Goal: Task Accomplishment & Management: Complete application form

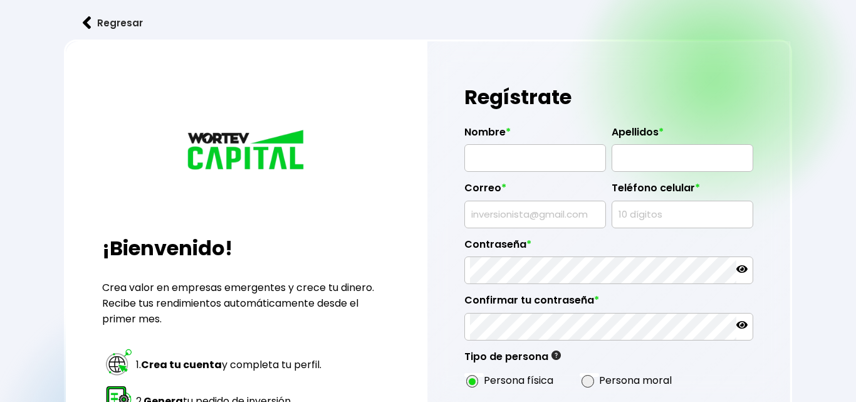
radio input "true"
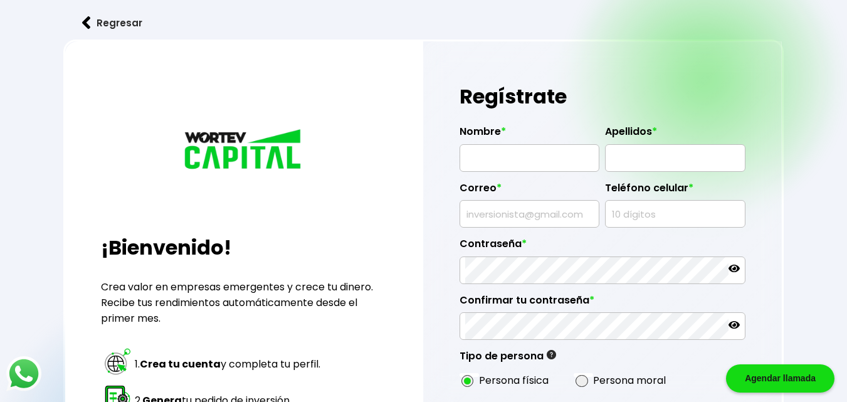
click at [498, 157] on input "text" at bounding box center [529, 158] width 129 height 26
type input "[PERSON_NAME]"
click at [641, 160] on input "text" at bounding box center [675, 158] width 129 height 26
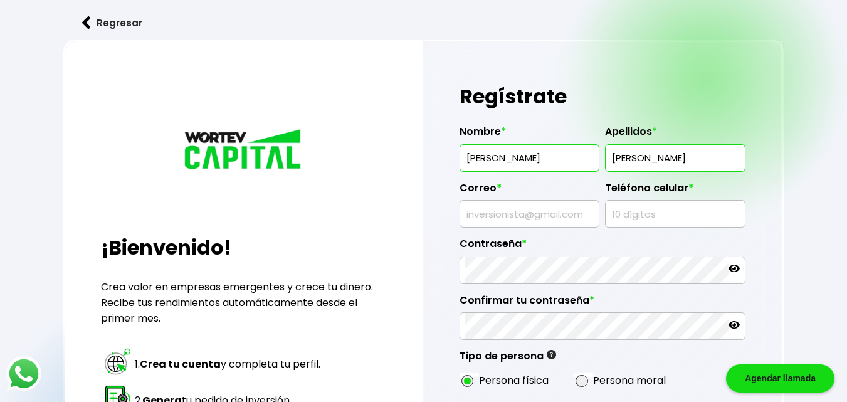
type input "[PERSON_NAME]"
click at [481, 214] on input "text" at bounding box center [529, 214] width 129 height 26
type input "[EMAIL_ADDRESS][DOMAIN_NAME]"
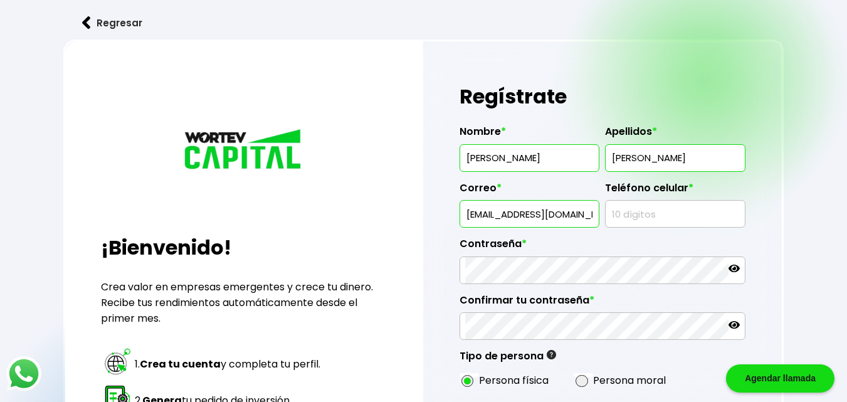
click at [616, 219] on input "text" at bounding box center [675, 214] width 129 height 26
type input "3310493684"
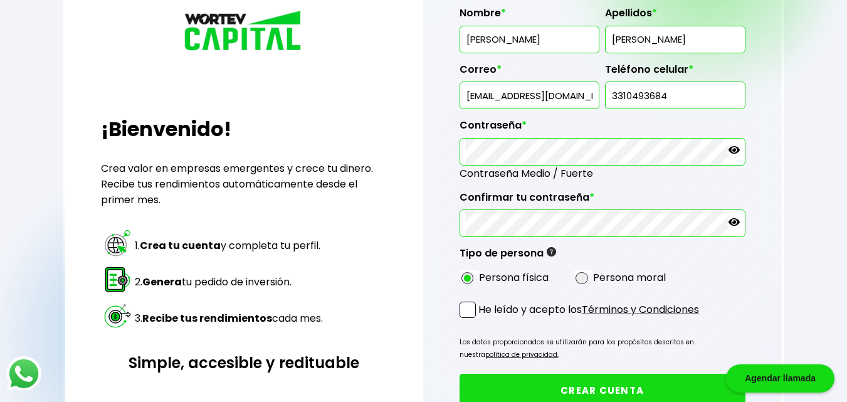
scroll to position [125, 0]
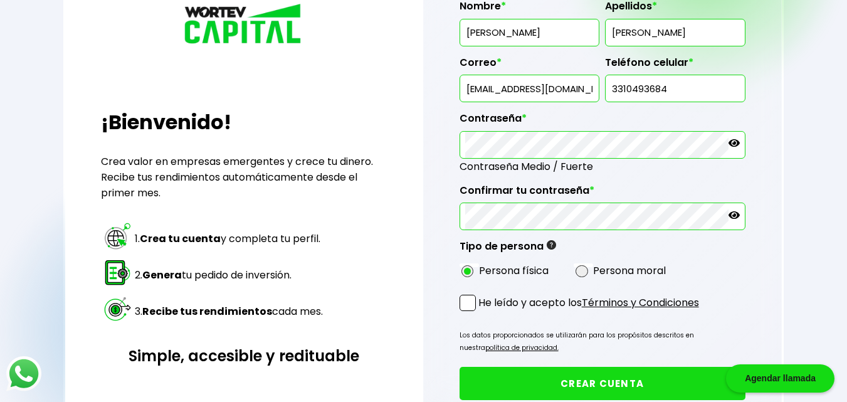
click at [471, 299] on span at bounding box center [468, 303] width 16 height 16
click at [481, 312] on input "He leído y acepto los Términos y Condiciones" at bounding box center [481, 312] width 0 height 0
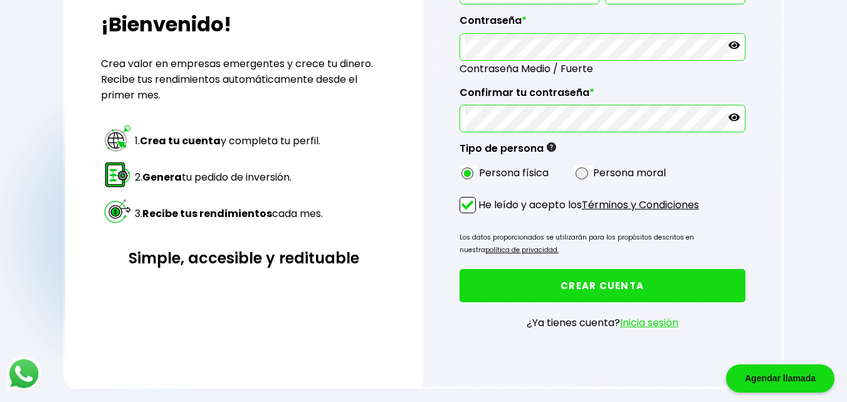
scroll to position [229, 0]
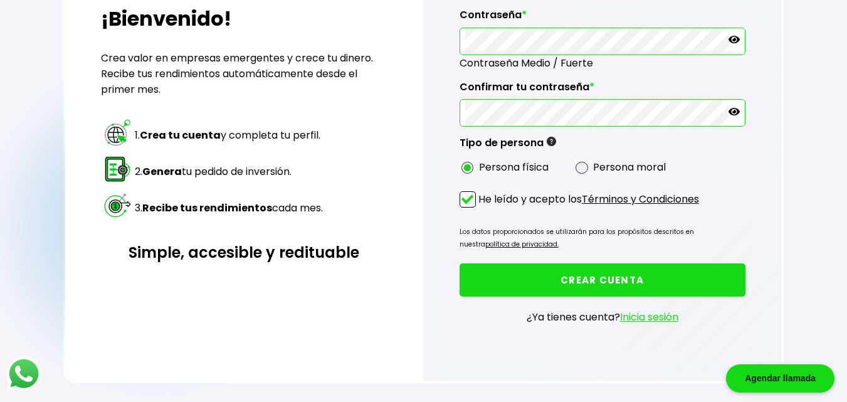
click at [592, 280] on button "CREAR CUENTA" at bounding box center [603, 279] width 286 height 33
